Goal: Find specific page/section: Find specific page/section

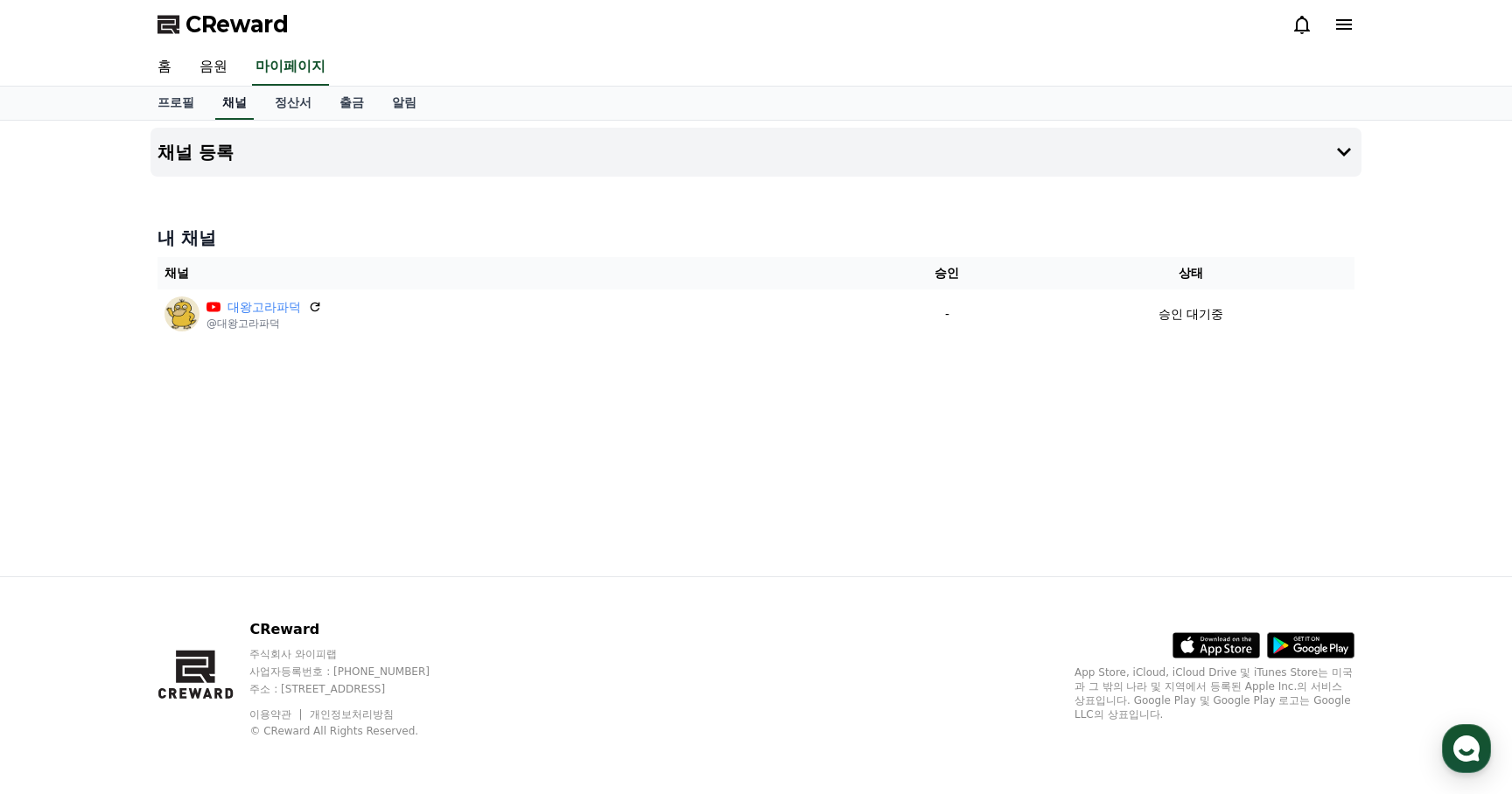
click at [227, 101] on link "채널" at bounding box center [234, 103] width 38 height 34
click at [280, 105] on link "정산서" at bounding box center [293, 103] width 64 height 34
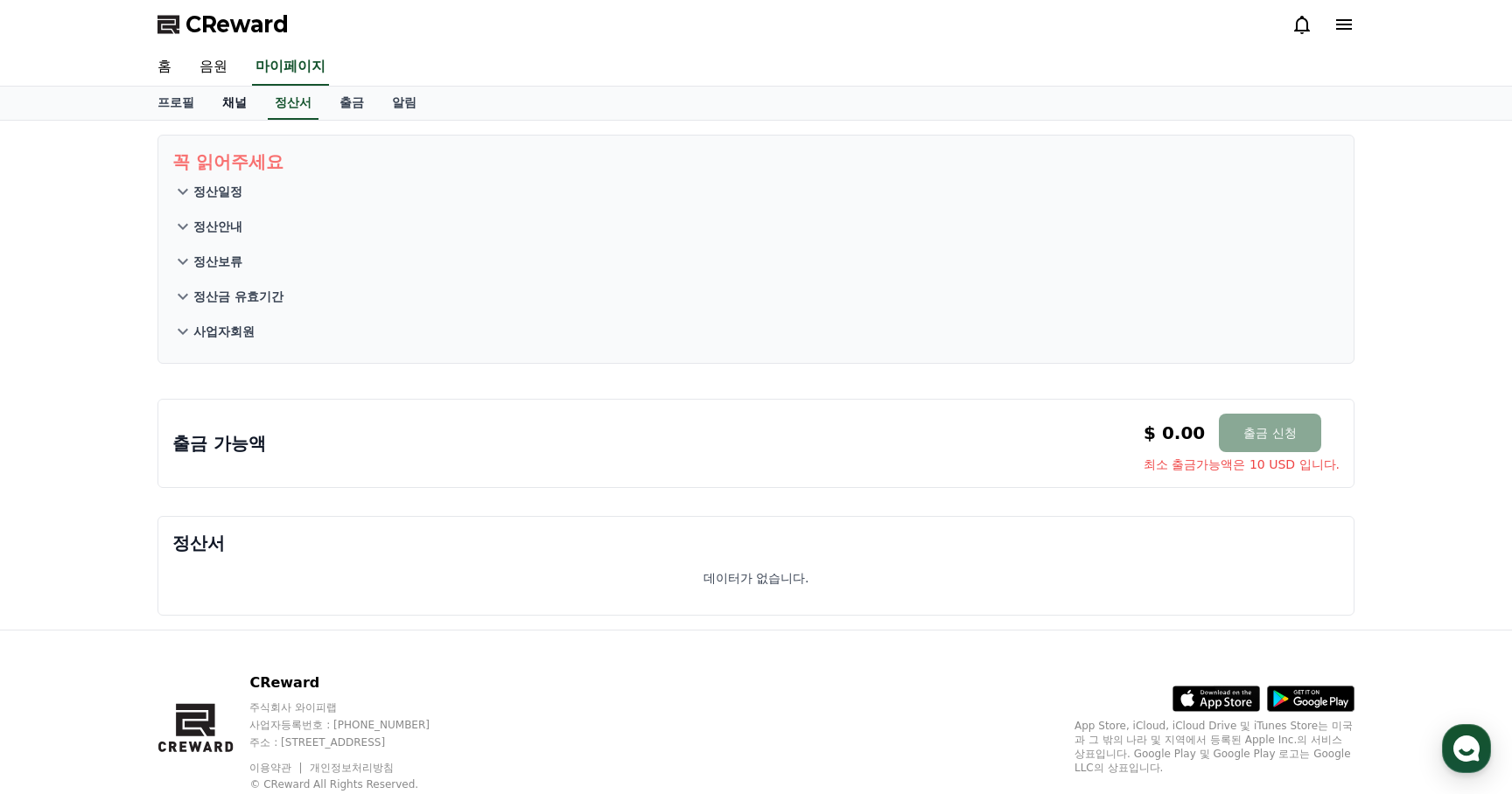
click at [228, 105] on link "채널" at bounding box center [234, 103] width 53 height 34
